Goal: Information Seeking & Learning: Learn about a topic

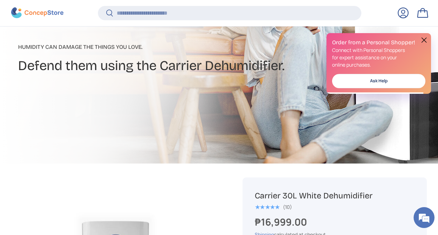
scroll to position [232, 0]
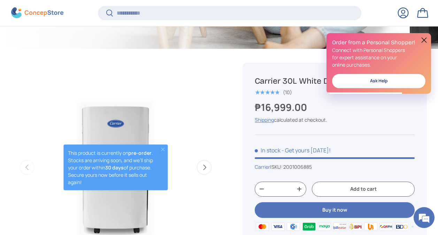
click at [427, 41] on button at bounding box center [424, 40] width 8 height 8
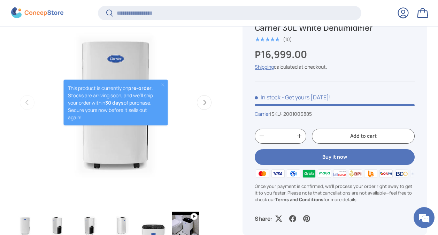
scroll to position [298, 0]
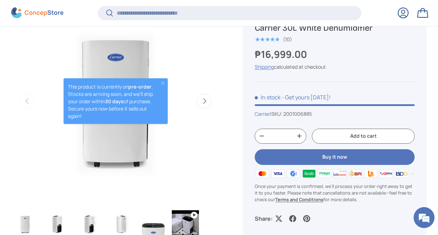
click at [210, 107] on button "Next" at bounding box center [204, 101] width 15 height 15
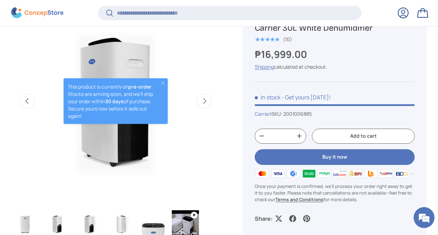
click at [210, 107] on button "Next" at bounding box center [204, 101] width 15 height 15
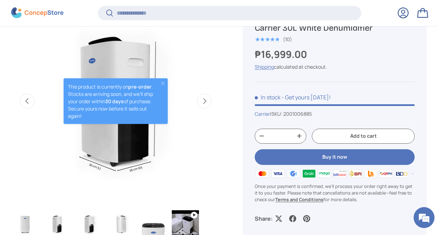
click at [210, 107] on button "Next" at bounding box center [204, 101] width 15 height 15
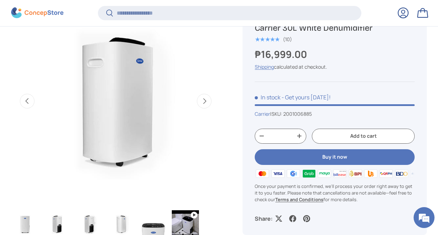
click at [208, 99] on button "Next" at bounding box center [204, 101] width 15 height 15
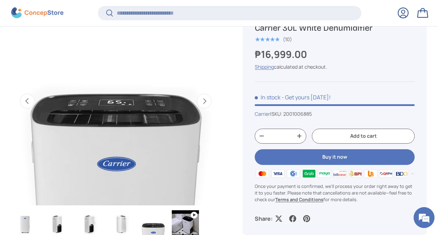
click at [208, 99] on button "Next" at bounding box center [204, 101] width 15 height 15
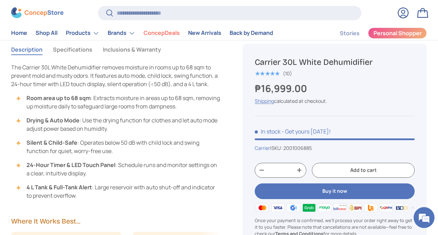
scroll to position [648, 0]
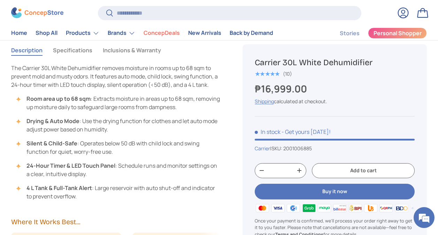
click at [76, 53] on button "Specifications" at bounding box center [72, 50] width 39 height 16
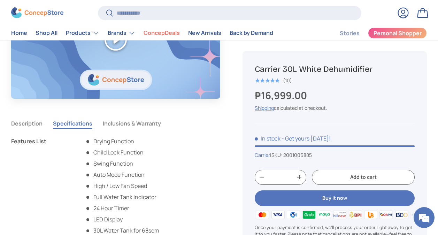
scroll to position [571, 0]
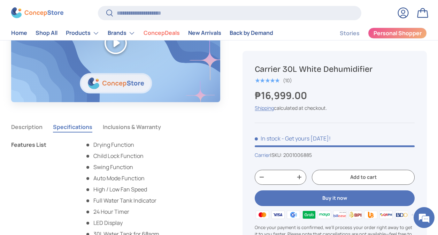
click at [128, 128] on button "Inclusions & Warranty" at bounding box center [132, 127] width 58 height 16
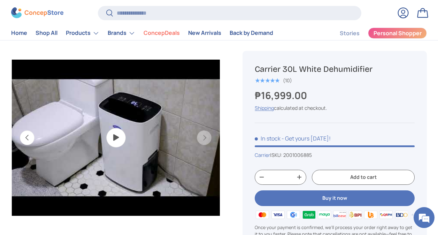
scroll to position [262, 0]
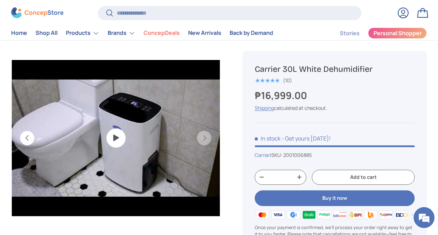
click at [110, 137] on img "Gallery Viewer" at bounding box center [115, 138] width 208 height 208
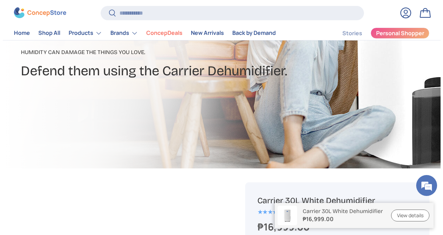
scroll to position [0, 0]
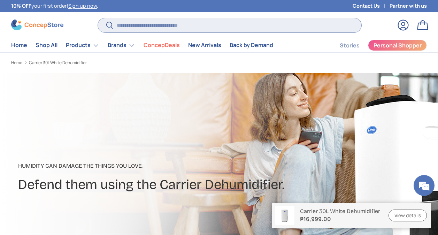
click at [174, 24] on input "Search" at bounding box center [229, 25] width 263 height 14
type input "**********"
click at [98, 17] on button "Search" at bounding box center [106, 25] width 16 height 16
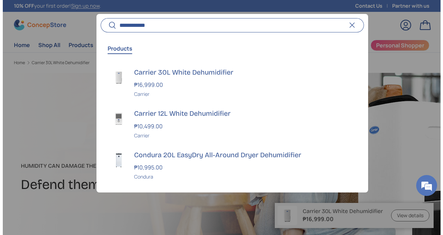
scroll to position [1718, 2776]
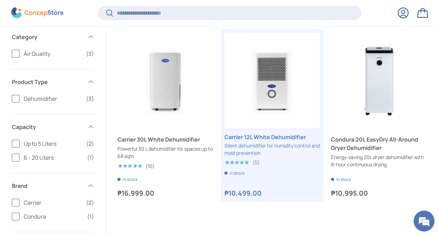
scroll to position [92, 0]
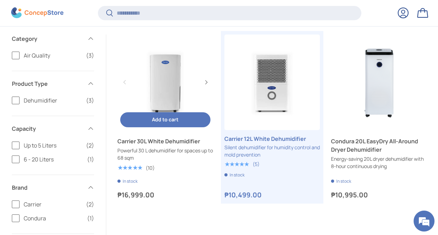
click at [168, 70] on link "Carrier 30L White Dehumidifier" at bounding box center [165, 82] width 96 height 96
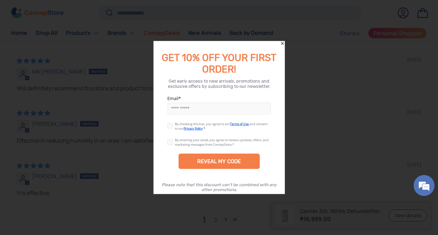
scroll to position [2089, 0]
click at [284, 42] on icon "Close" at bounding box center [282, 43] width 5 height 5
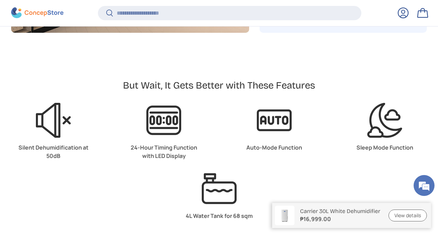
scroll to position [1591, 0]
